Goal: Check status

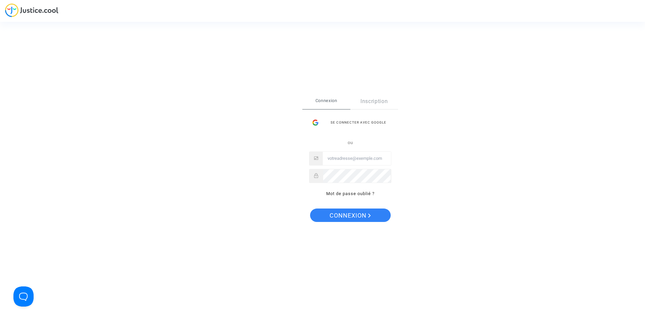
type input "[EMAIL_ADDRESS][DOMAIN_NAME]"
click at [349, 214] on span "Connexion" at bounding box center [350, 216] width 41 height 14
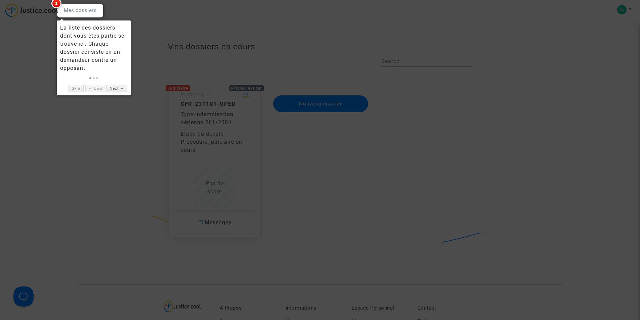
click at [106, 131] on div at bounding box center [320, 160] width 640 height 320
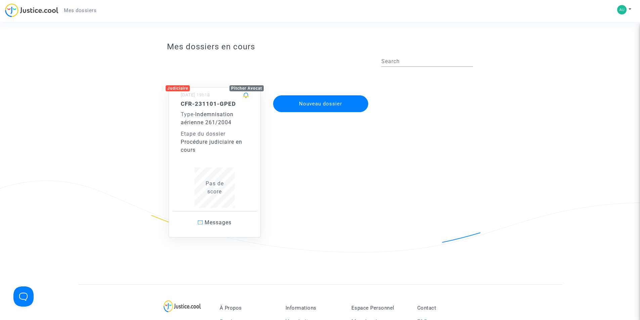
click at [217, 137] on div "Etape du dossier" at bounding box center [215, 134] width 68 height 8
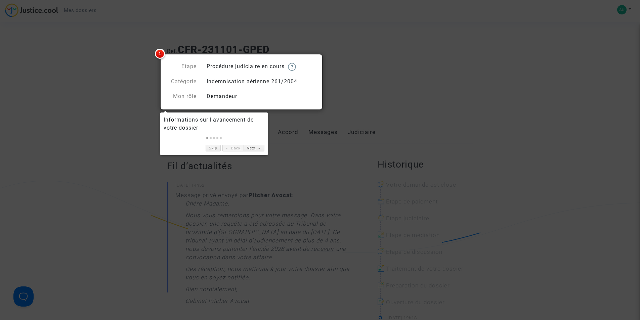
click at [310, 154] on div at bounding box center [320, 160] width 640 height 320
